Goal: Navigation & Orientation: Find specific page/section

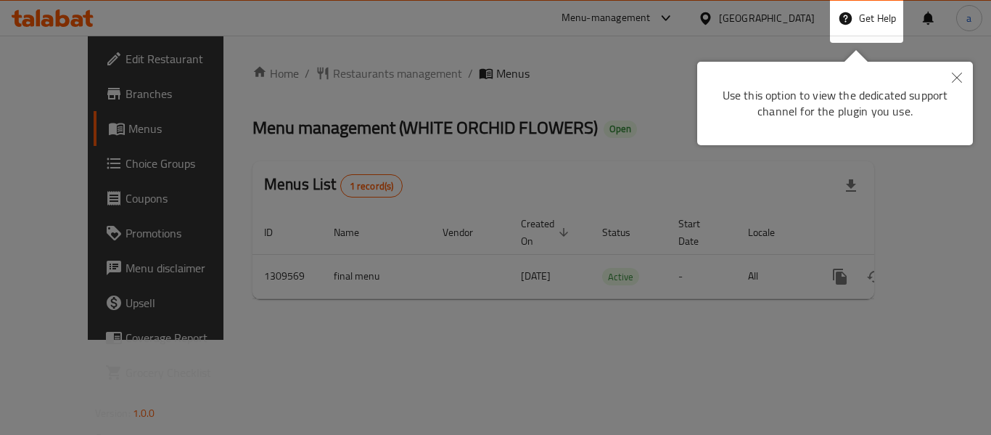
click at [957, 81] on button "Close" at bounding box center [957, 78] width 32 height 33
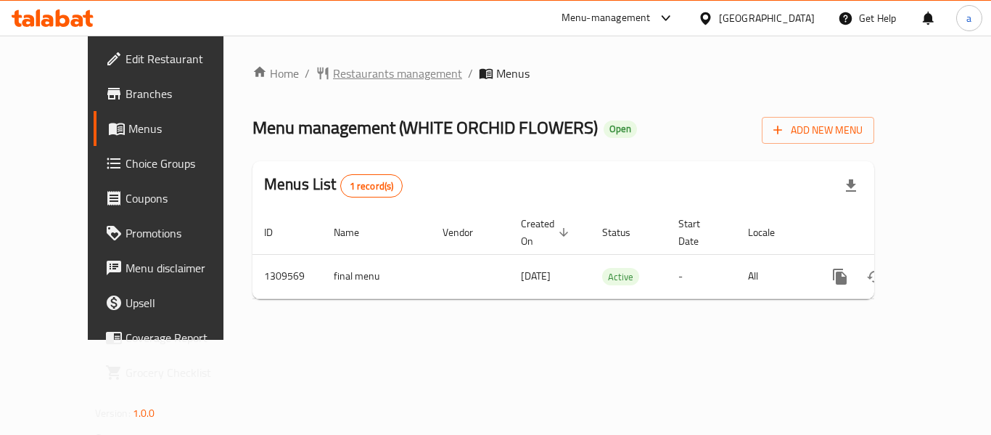
click at [300, 44] on div "Home / Restaurants management / Menus Menu management ( WHITE ORCHID FLOWERS ) …" at bounding box center [564, 188] width 680 height 304
click at [322, 89] on div "Home / Restaurants management / Menus Menu management ( WHITE ORCHID FLOWERS ) …" at bounding box center [564, 188] width 622 height 246
click at [333, 78] on span "Restaurants management" at bounding box center [397, 73] width 129 height 17
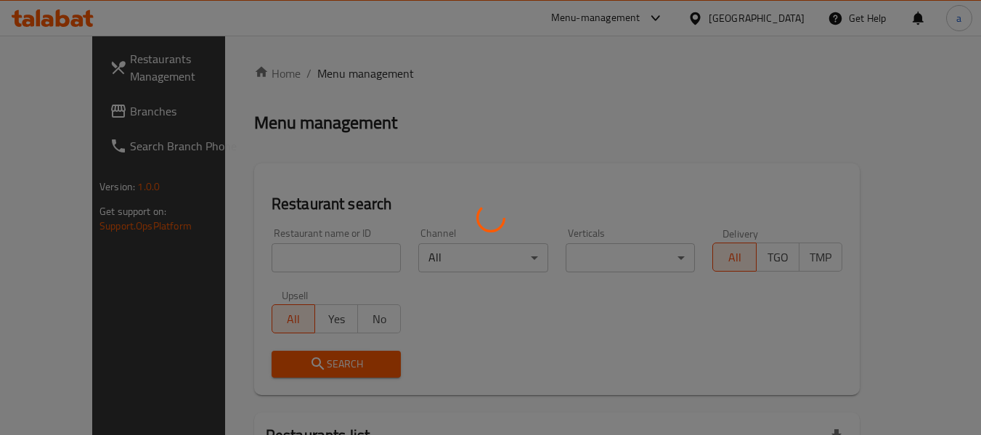
click at [733, 16] on div at bounding box center [490, 217] width 981 height 435
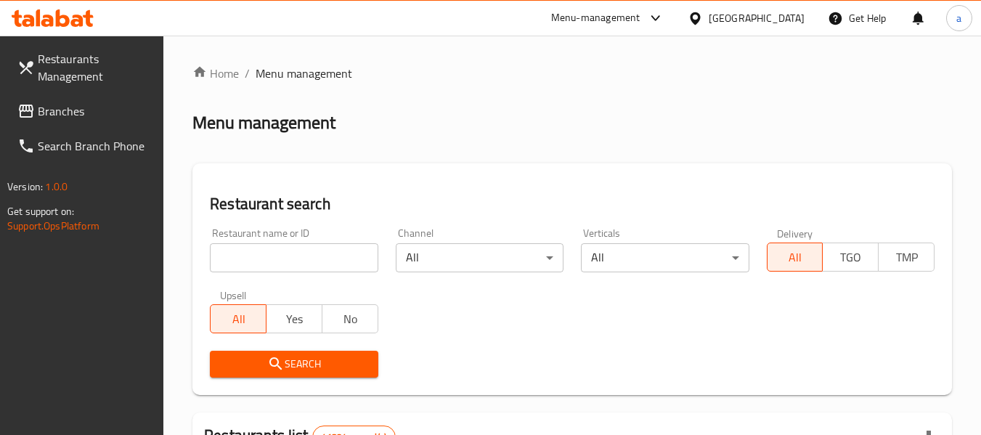
click at [737, 18] on div "United Arab Emirates" at bounding box center [756, 18] width 96 height 16
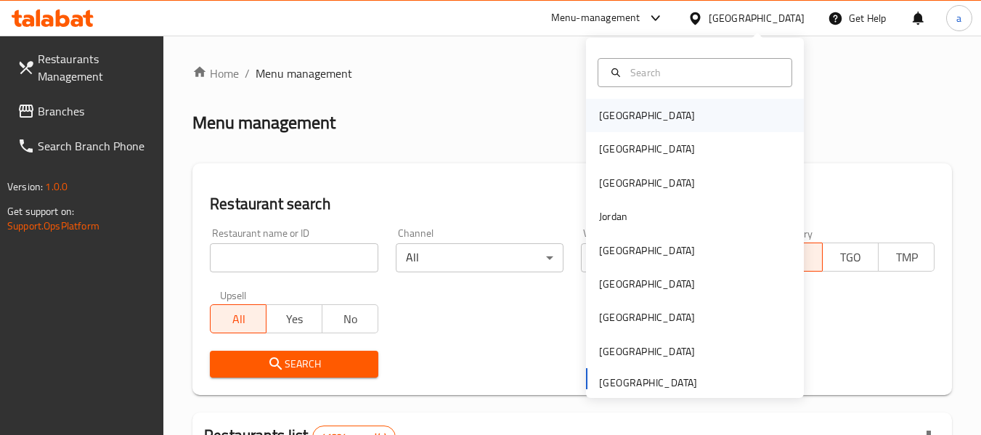
click at [618, 119] on div "[GEOGRAPHIC_DATA]" at bounding box center [647, 115] width 96 height 16
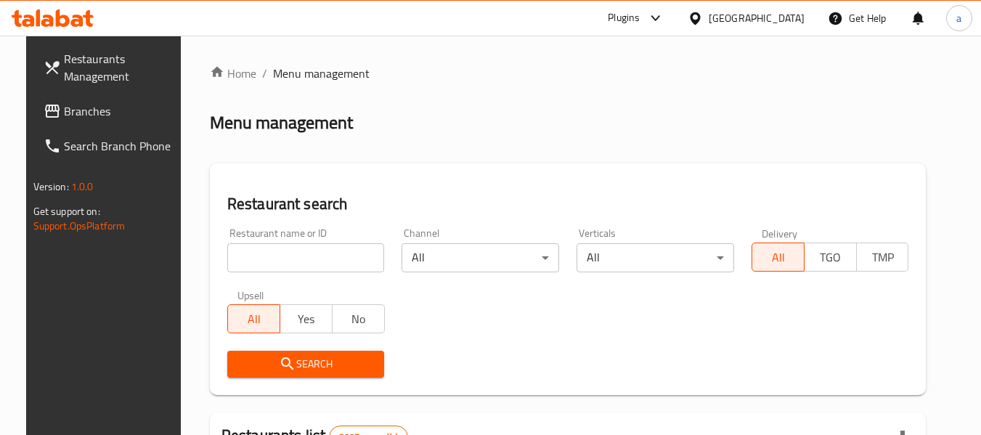
click at [64, 116] on span "Branches" at bounding box center [121, 110] width 115 height 17
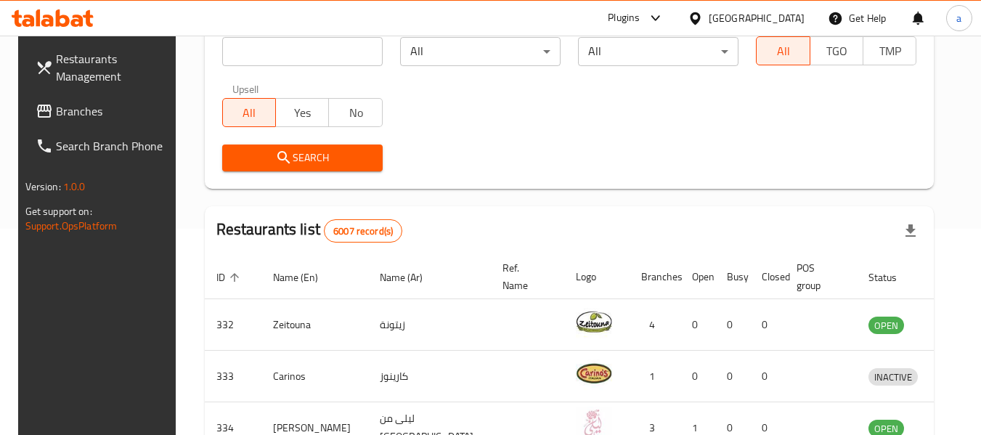
scroll to position [218, 0]
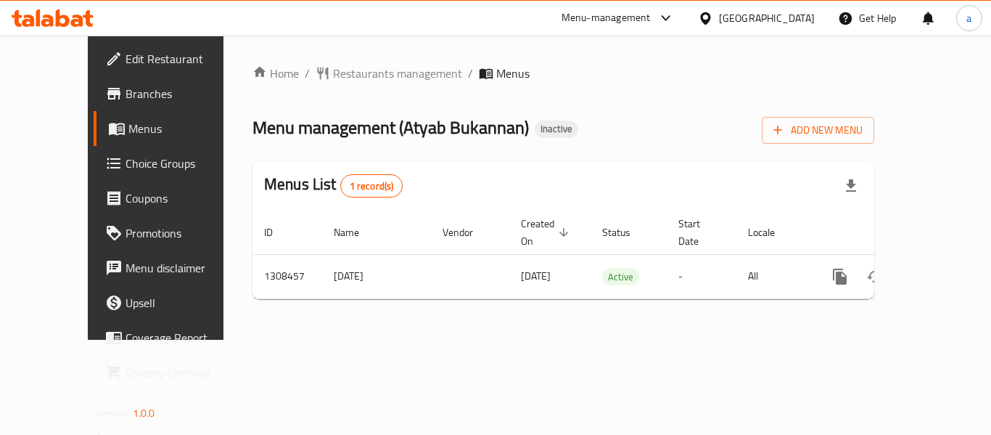
click at [651, 26] on div "Menu-management" at bounding box center [606, 17] width 89 height 17
click at [566, 163] on div "Restaurant-Management" at bounding box center [588, 160] width 114 height 16
